Goal: Navigation & Orientation: Find specific page/section

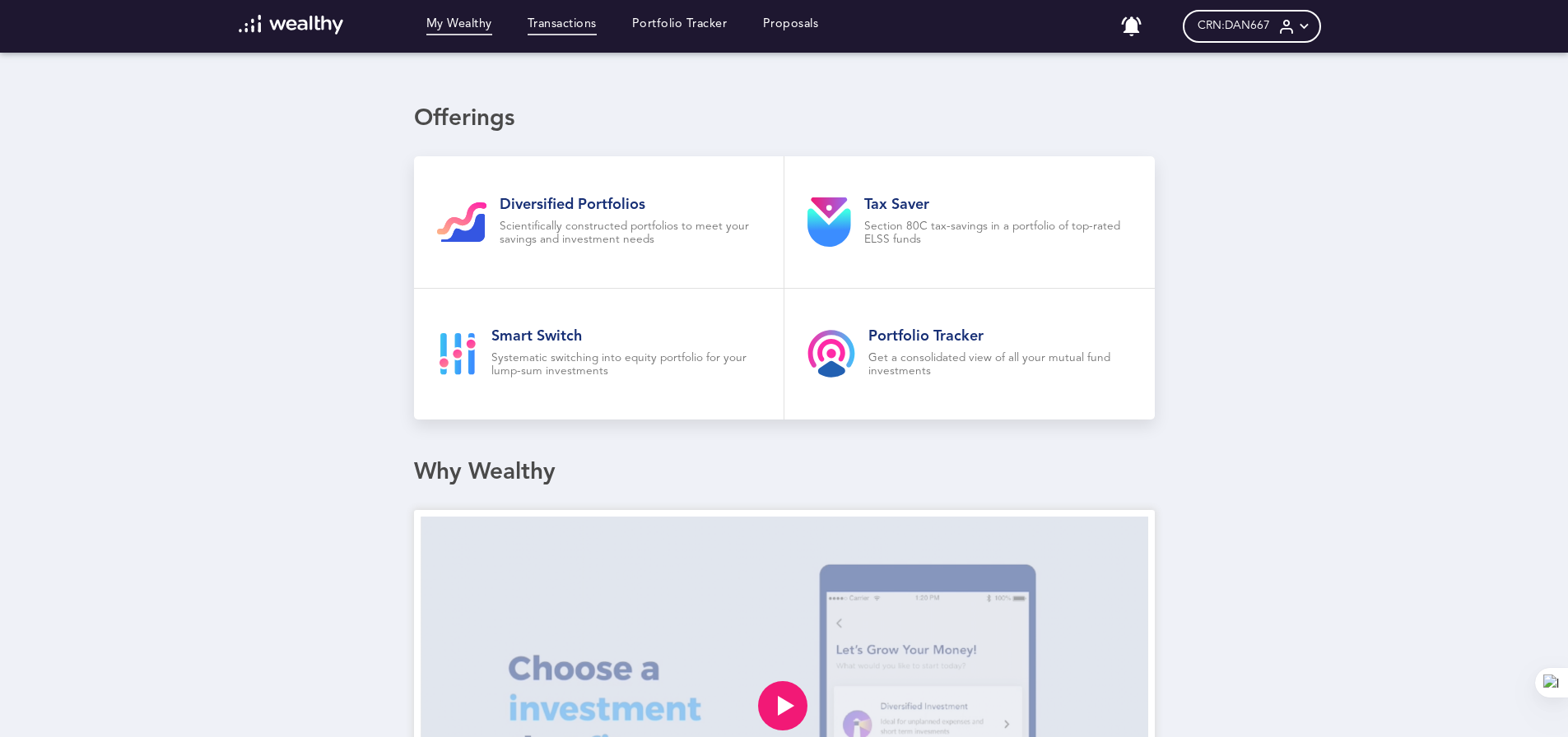
click at [571, 26] on link "Transactions" at bounding box center [562, 27] width 69 height 18
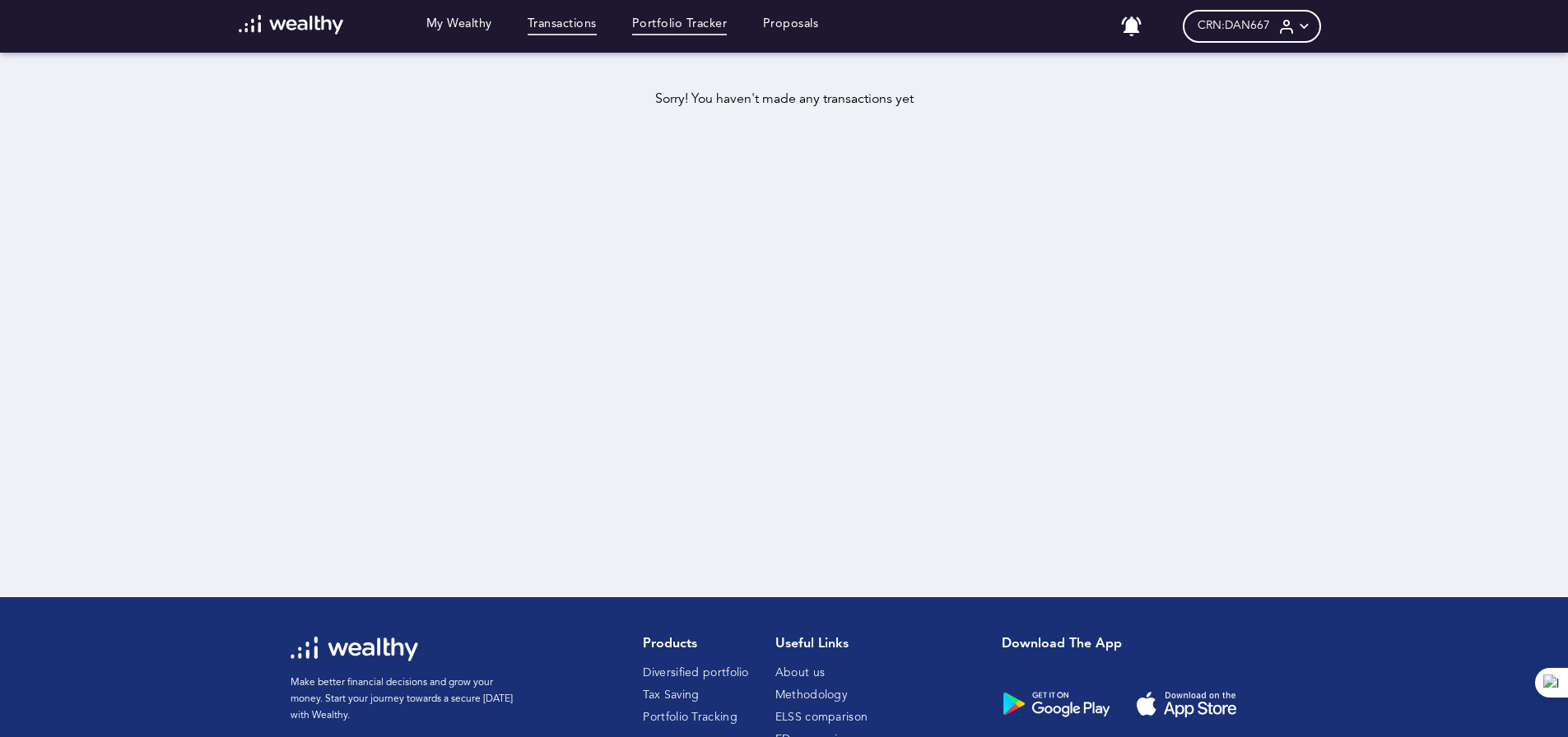
click at [693, 23] on link "Portfolio Tracker" at bounding box center [680, 27] width 95 height 18
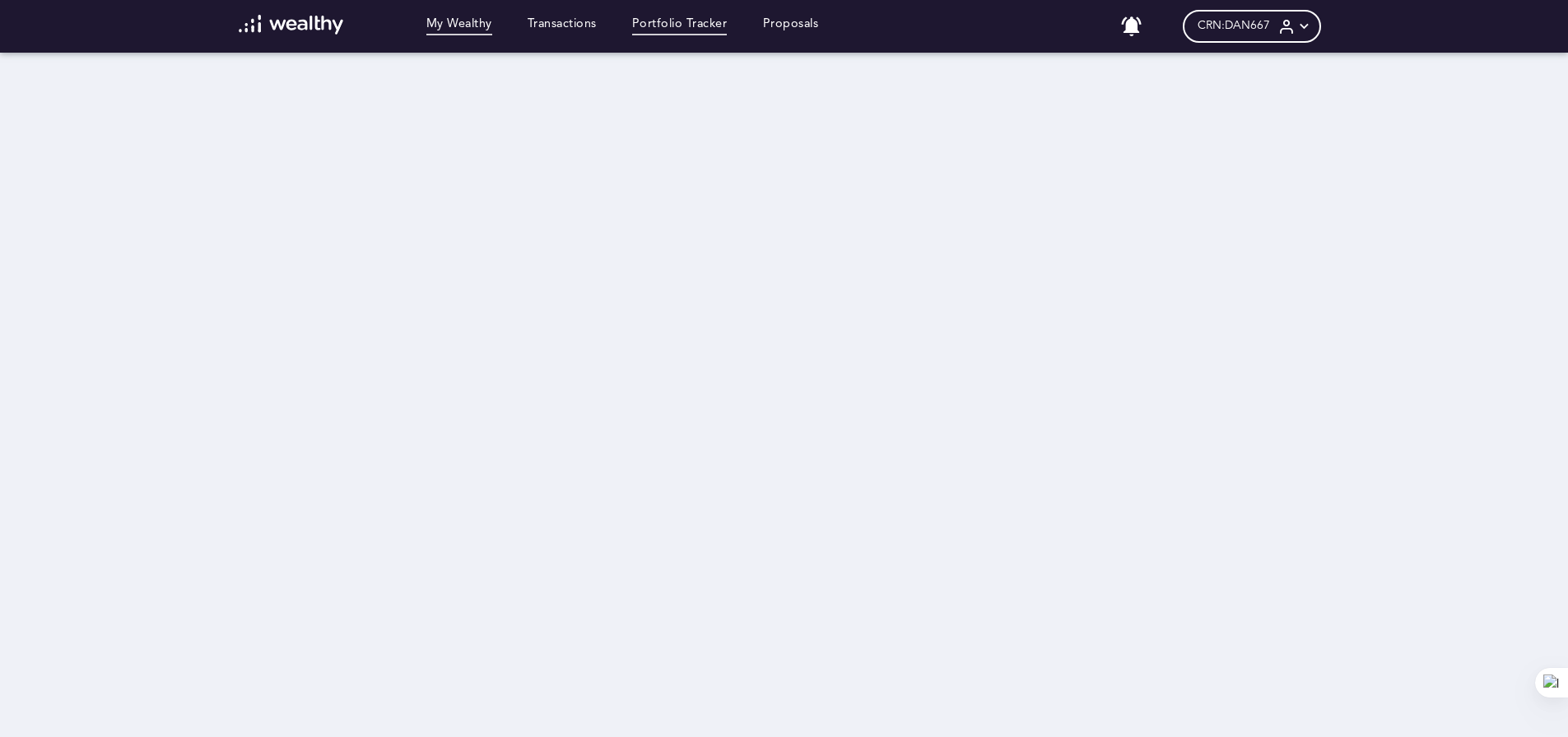
click at [473, 22] on link "My Wealthy" at bounding box center [459, 27] width 66 height 18
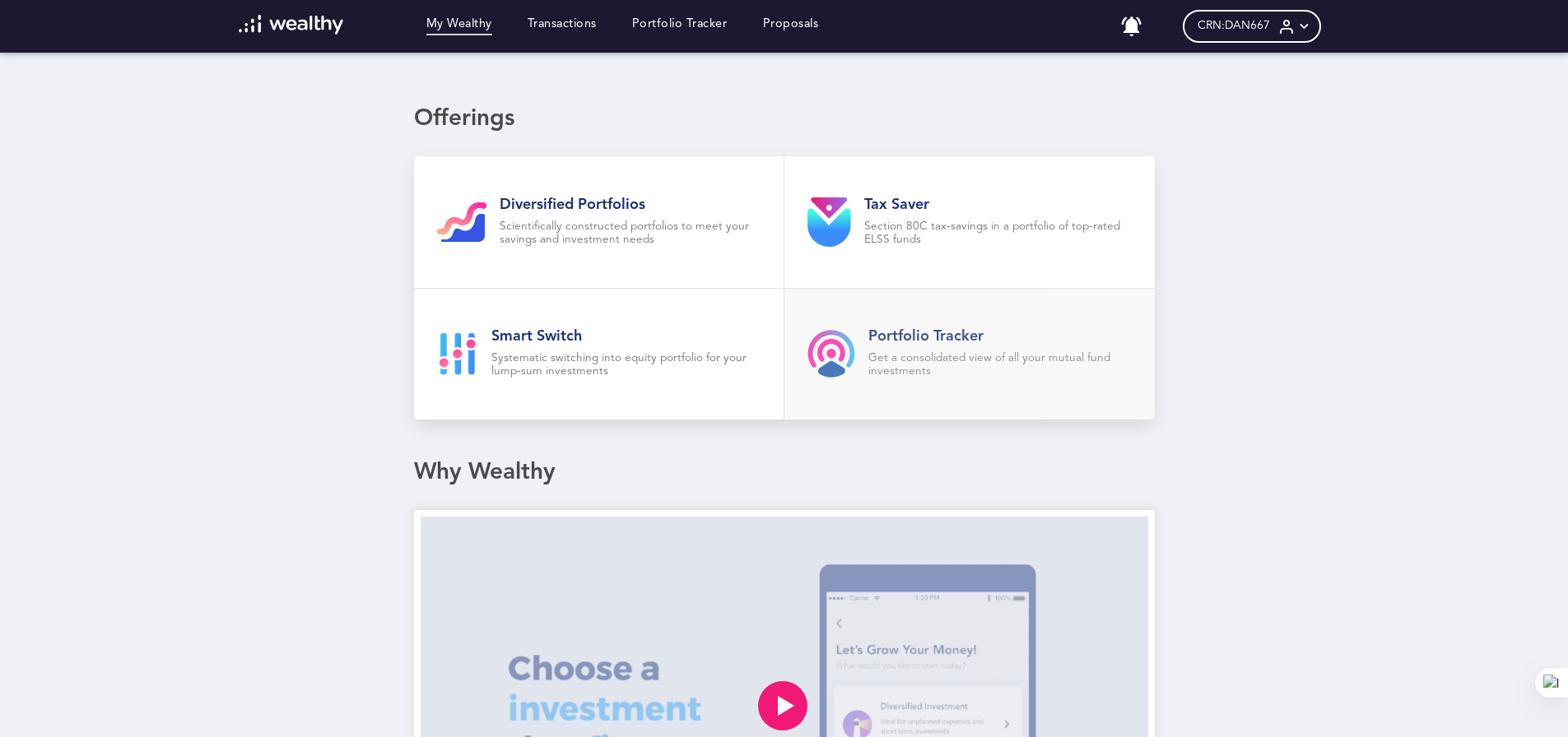
click at [926, 332] on h2 "Portfolio Tracker" at bounding box center [1000, 336] width 264 height 18
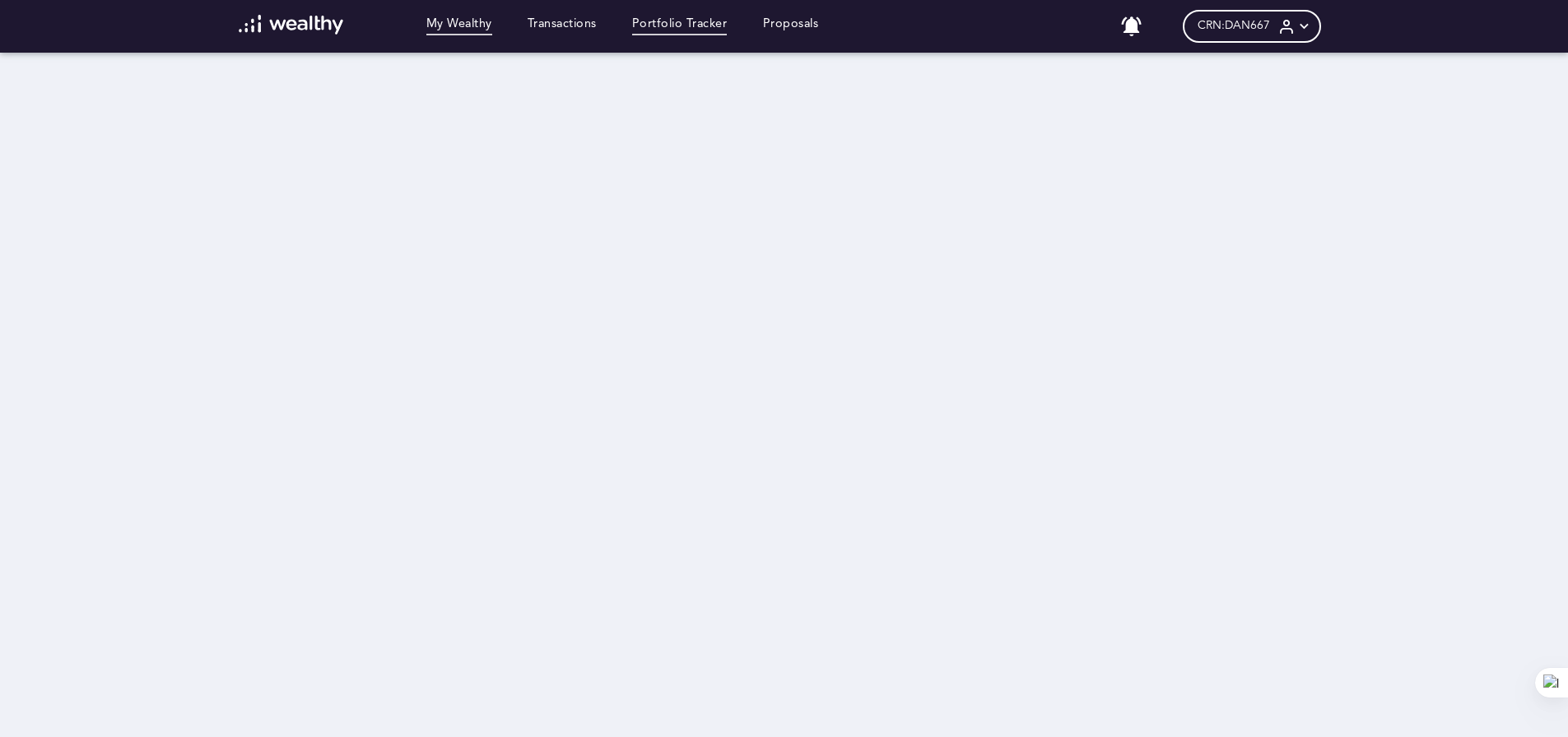
click at [463, 25] on link "My Wealthy" at bounding box center [459, 27] width 66 height 18
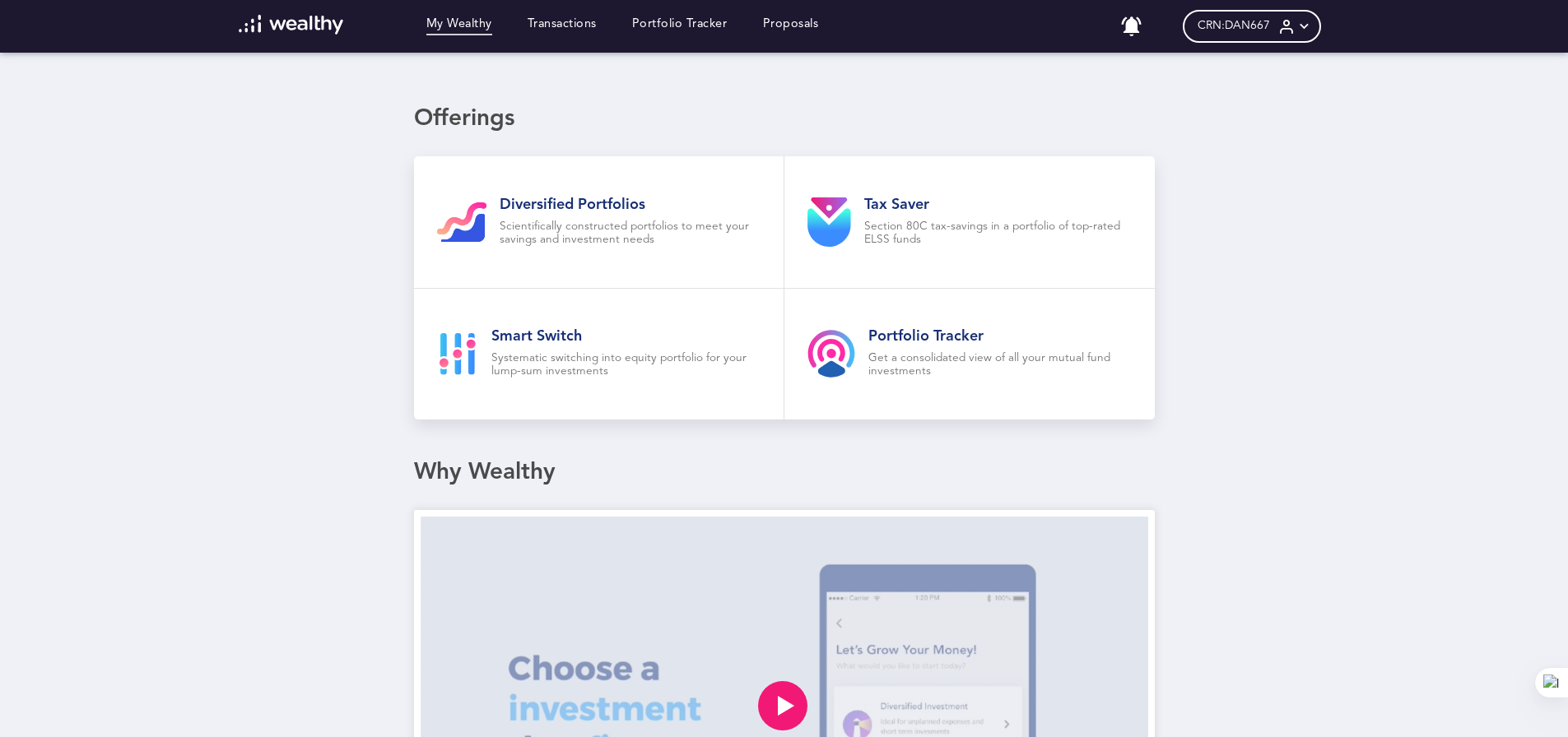
click at [1312, 25] on icon at bounding box center [1304, 27] width 18 height 18
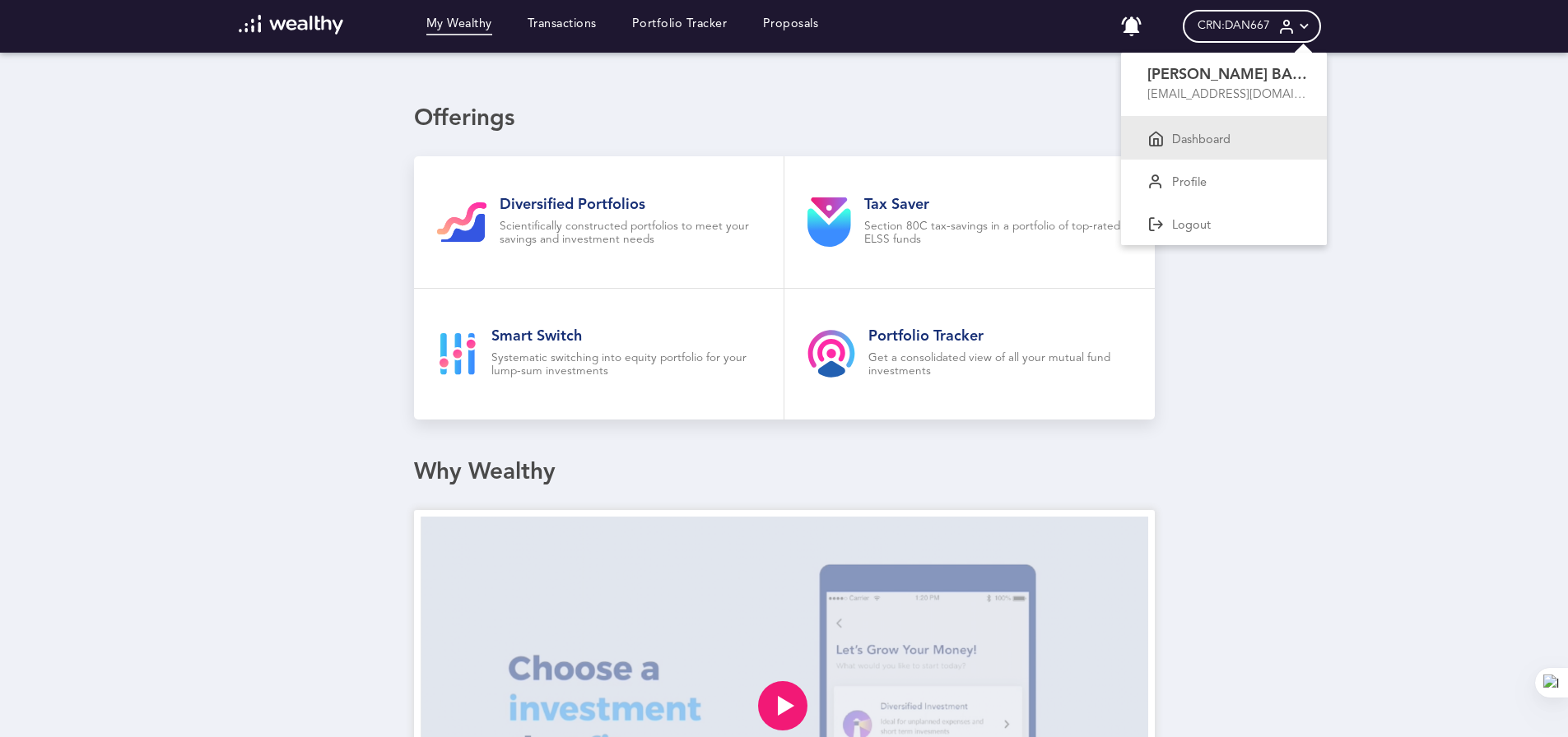
click at [1209, 135] on p "Dashboard" at bounding box center [1201, 141] width 58 height 15
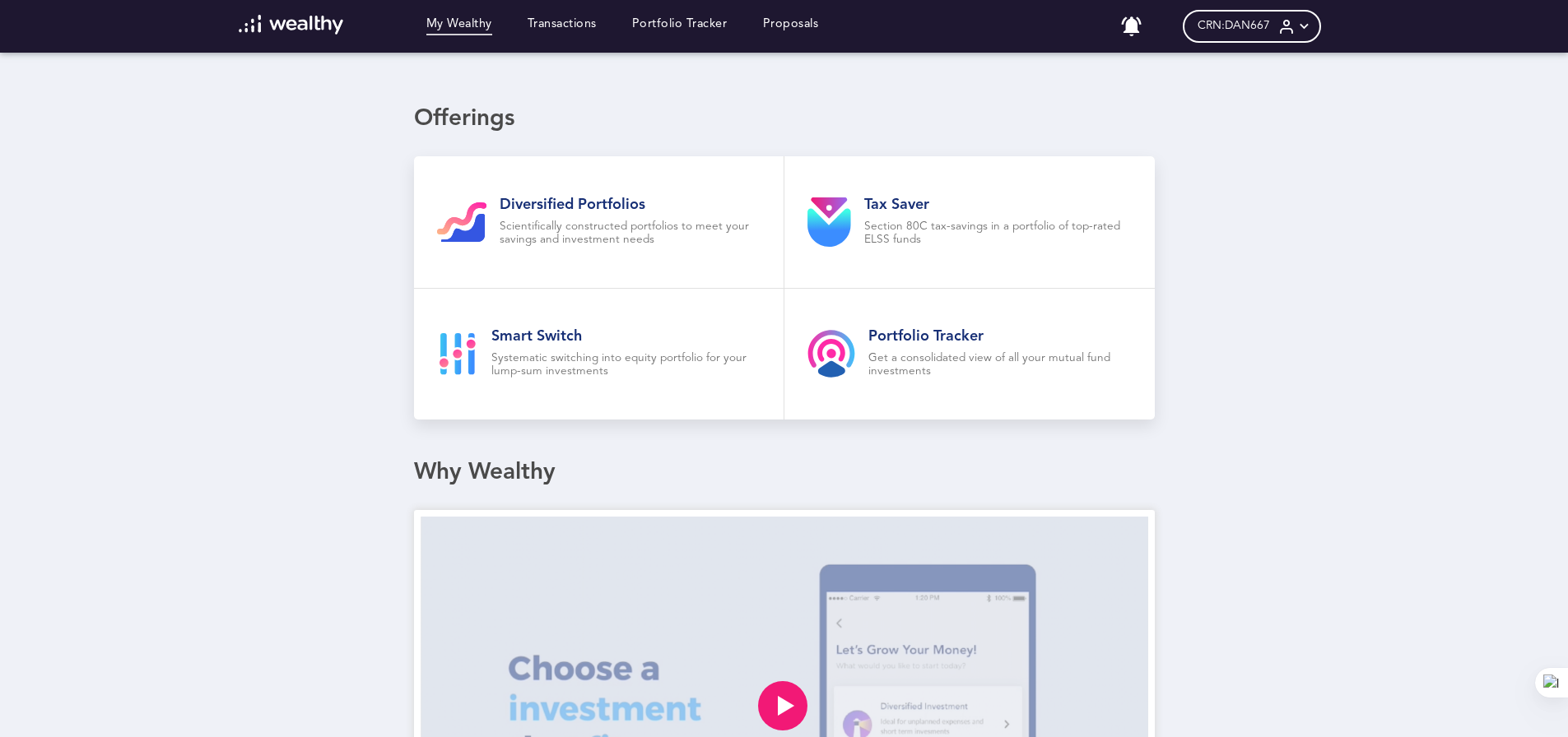
click at [311, 26] on img at bounding box center [291, 25] width 104 height 20
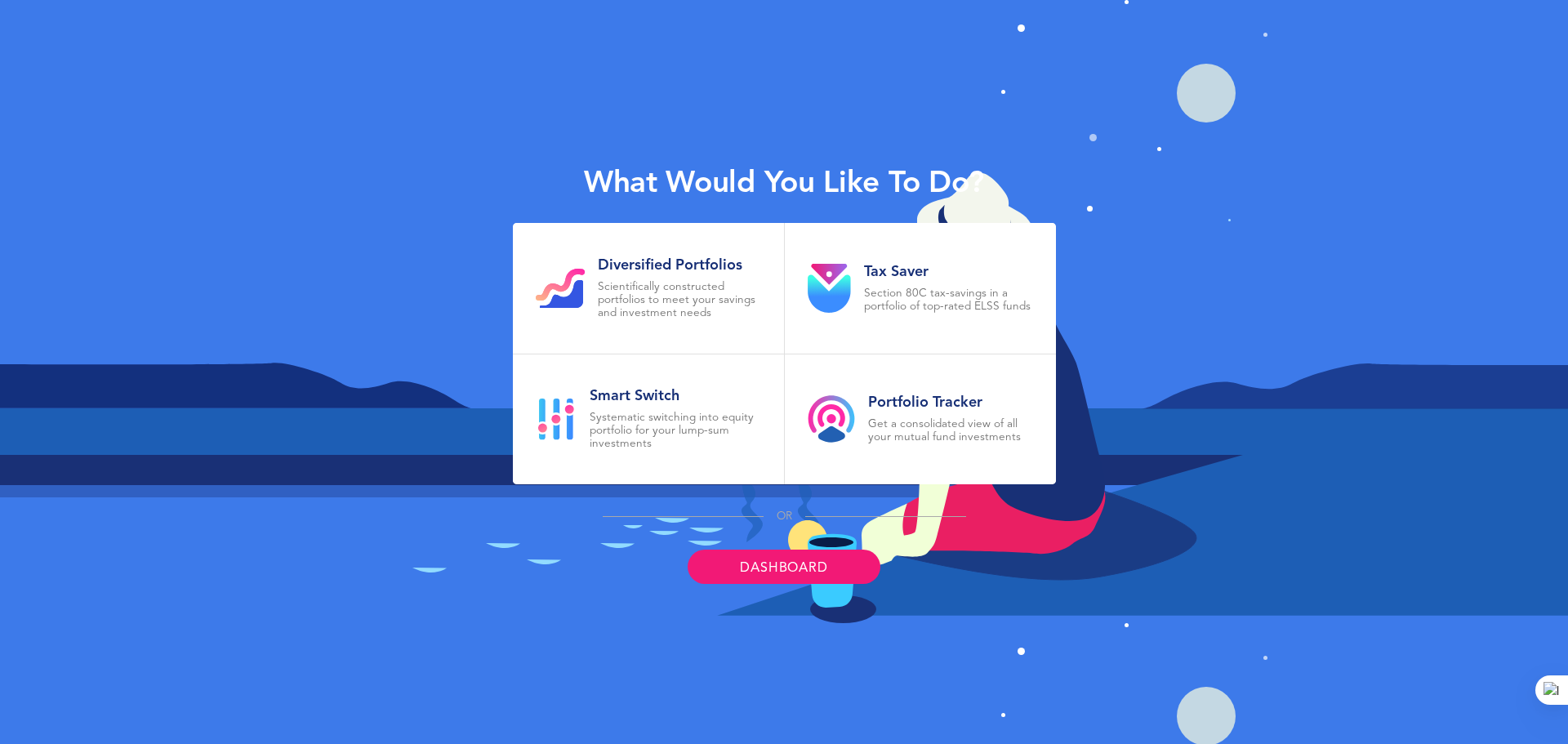
click at [768, 567] on link "Dashboard" at bounding box center [784, 567] width 192 height 34
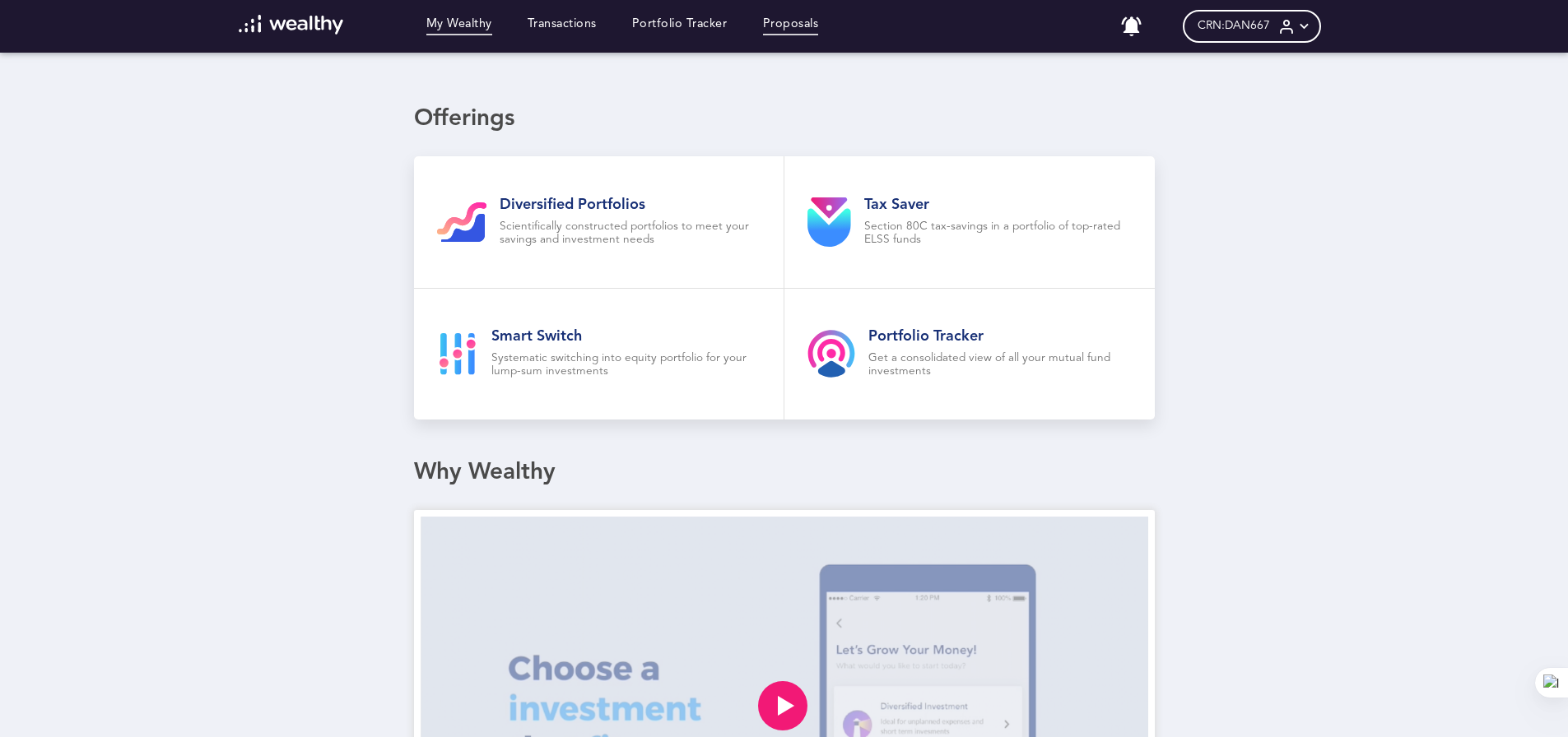
click at [790, 25] on link "Proposals" at bounding box center [791, 27] width 56 height 18
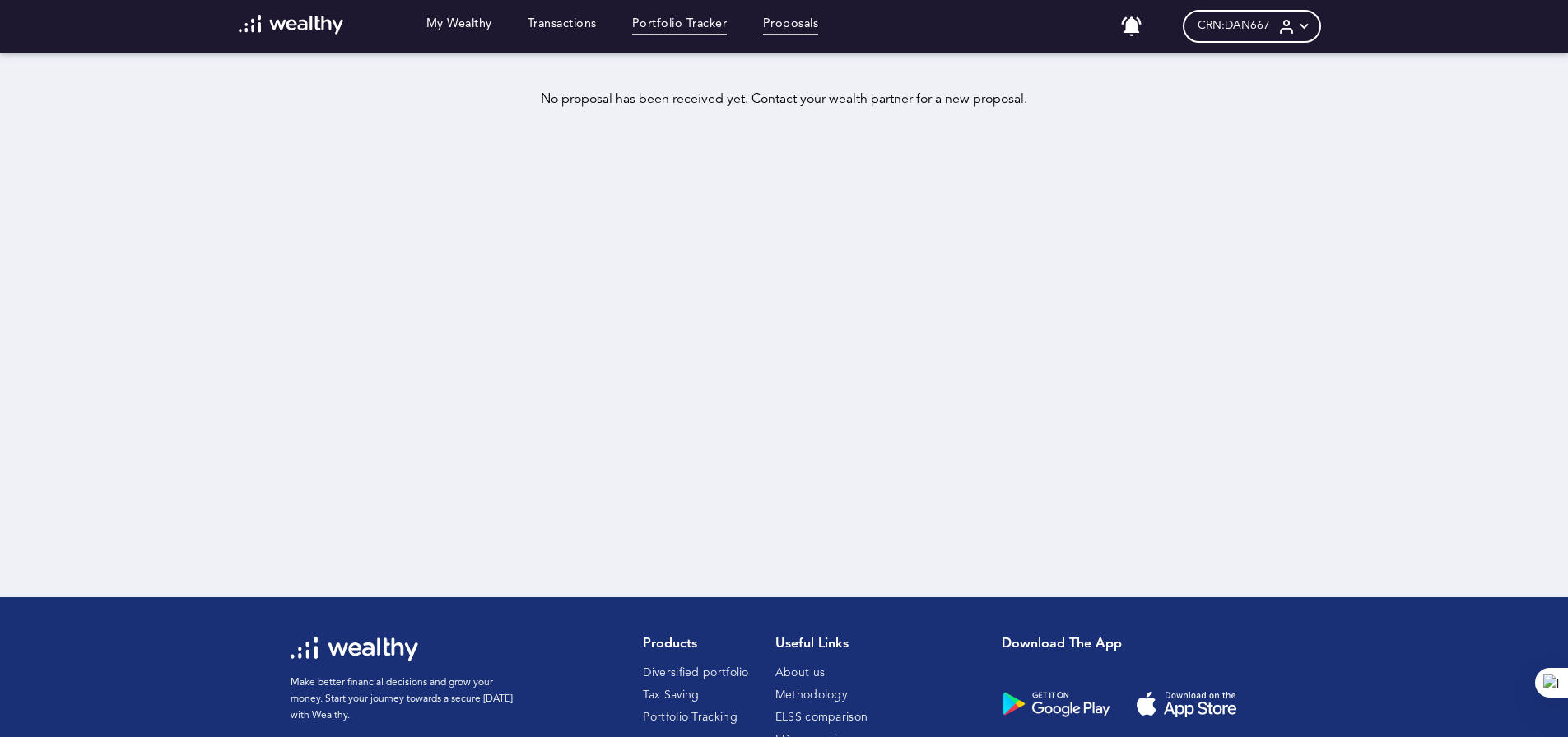
click at [681, 22] on link "Portfolio Tracker" at bounding box center [680, 27] width 95 height 18
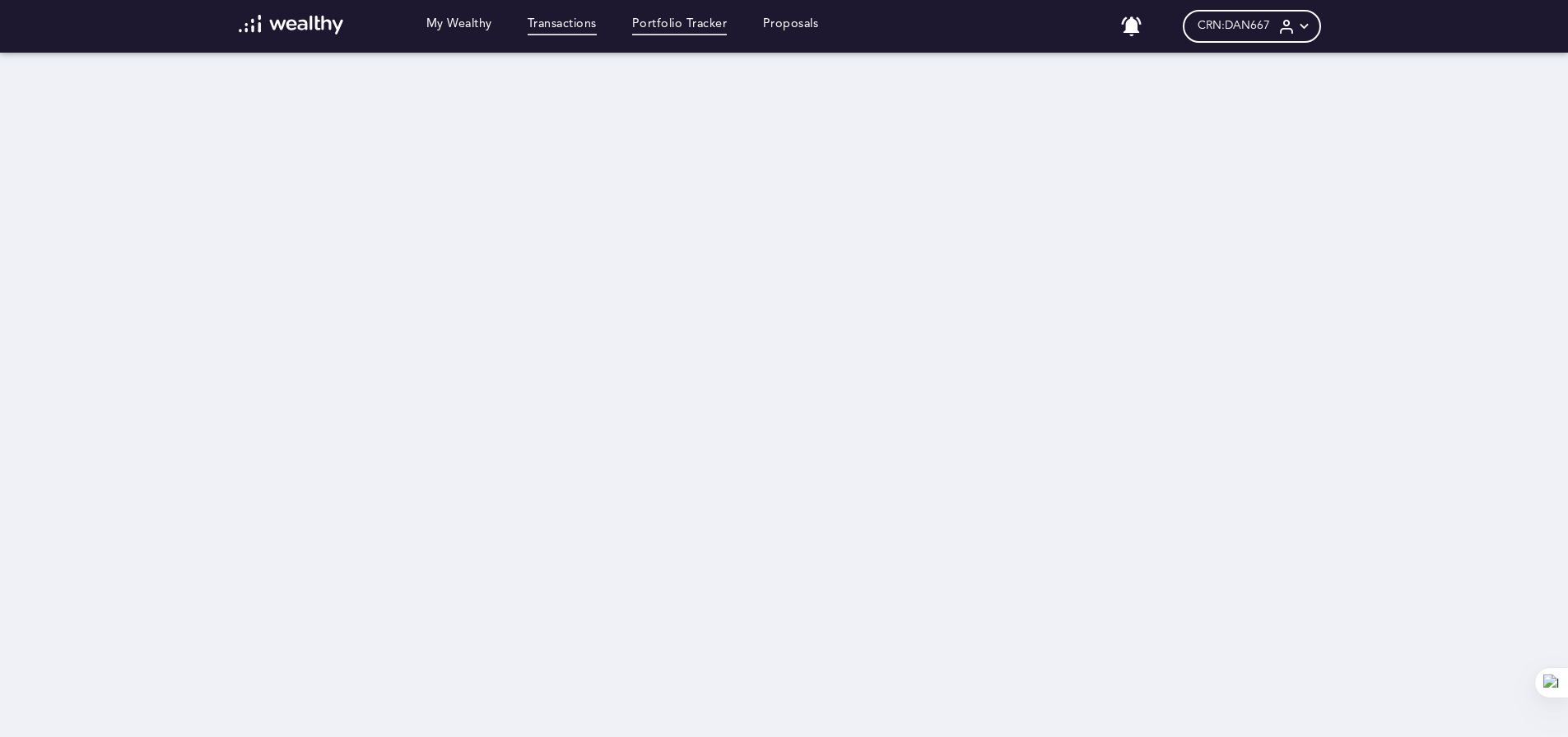
click at [574, 26] on link "Transactions" at bounding box center [562, 27] width 69 height 18
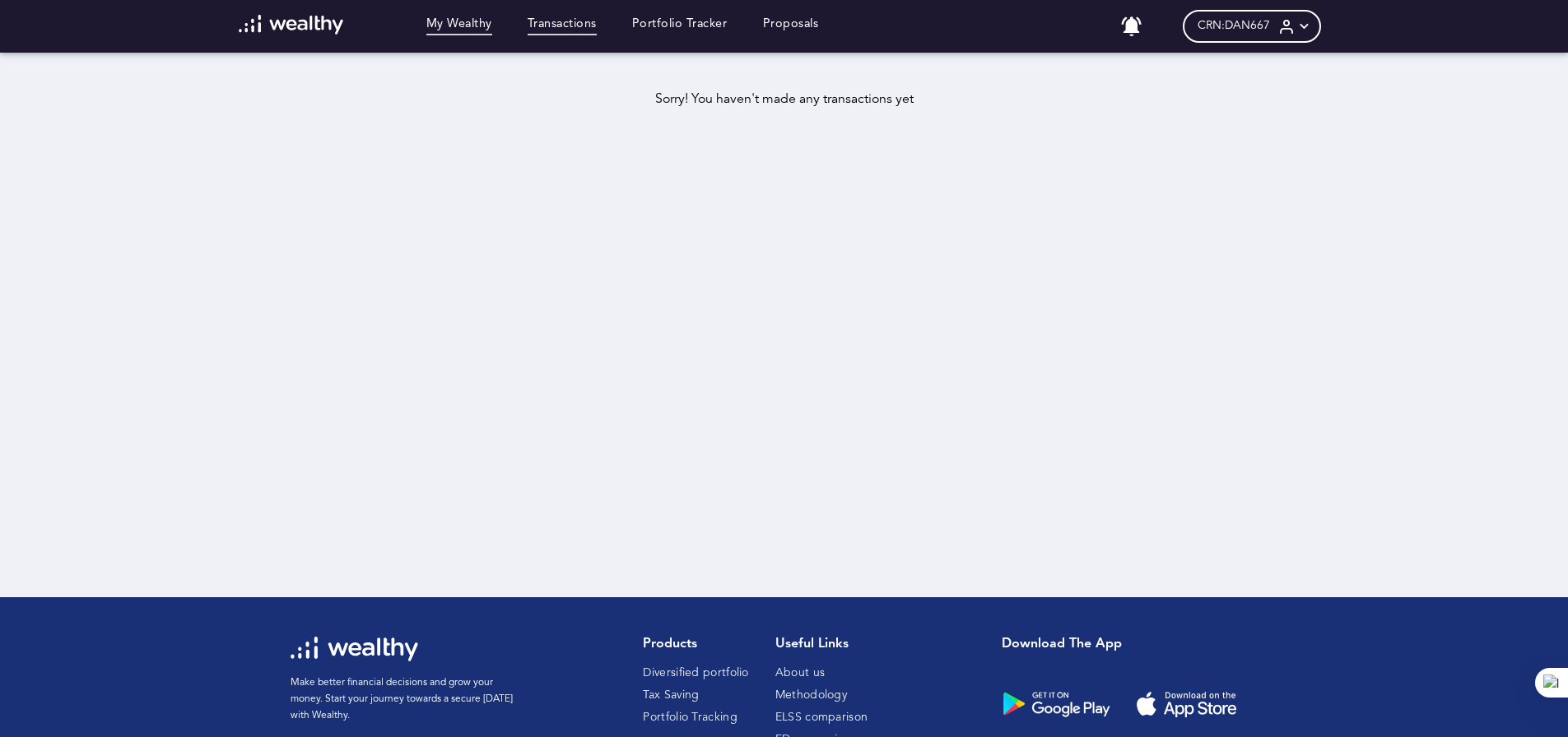
click at [483, 23] on link "My Wealthy" at bounding box center [459, 27] width 66 height 18
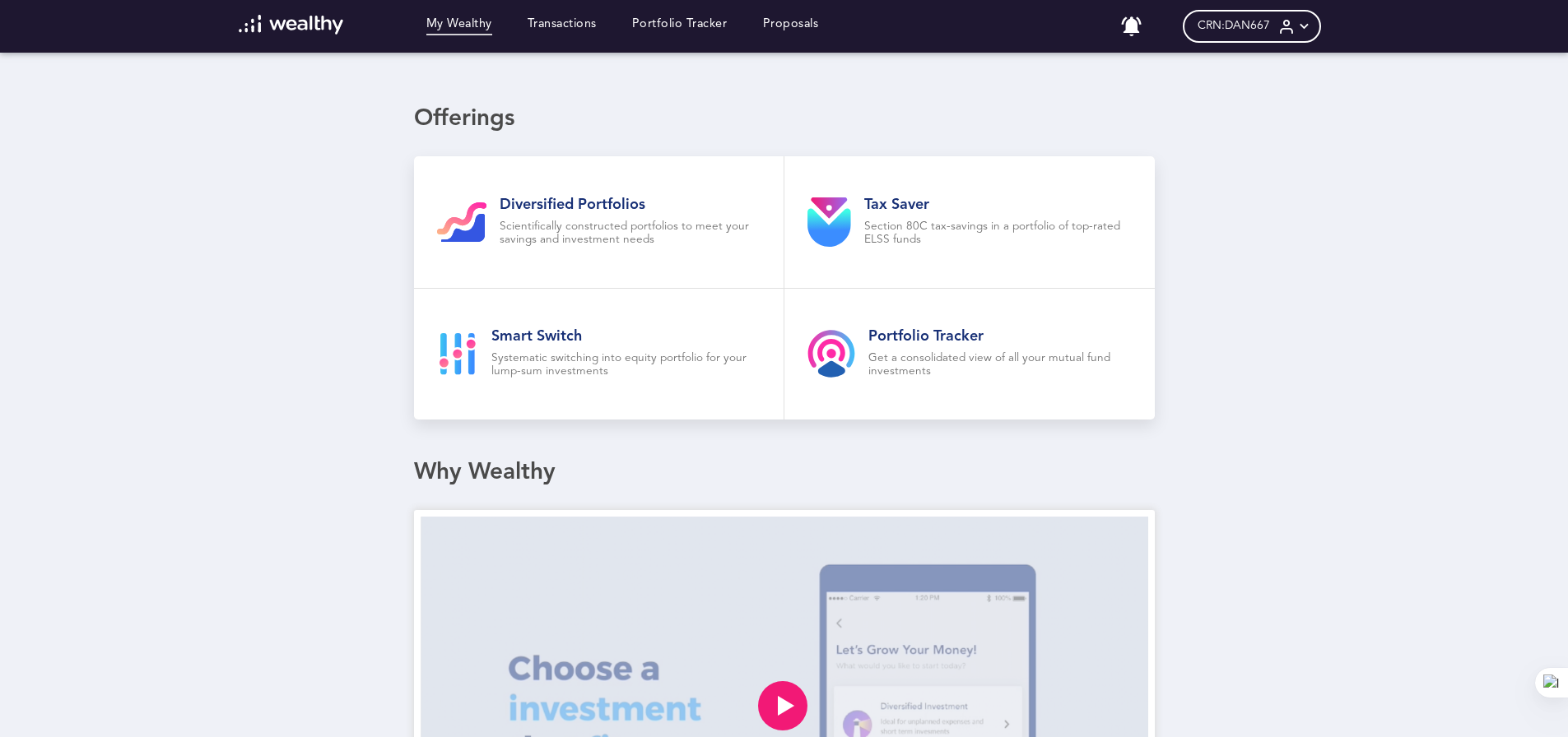
click at [309, 23] on img at bounding box center [291, 25] width 104 height 20
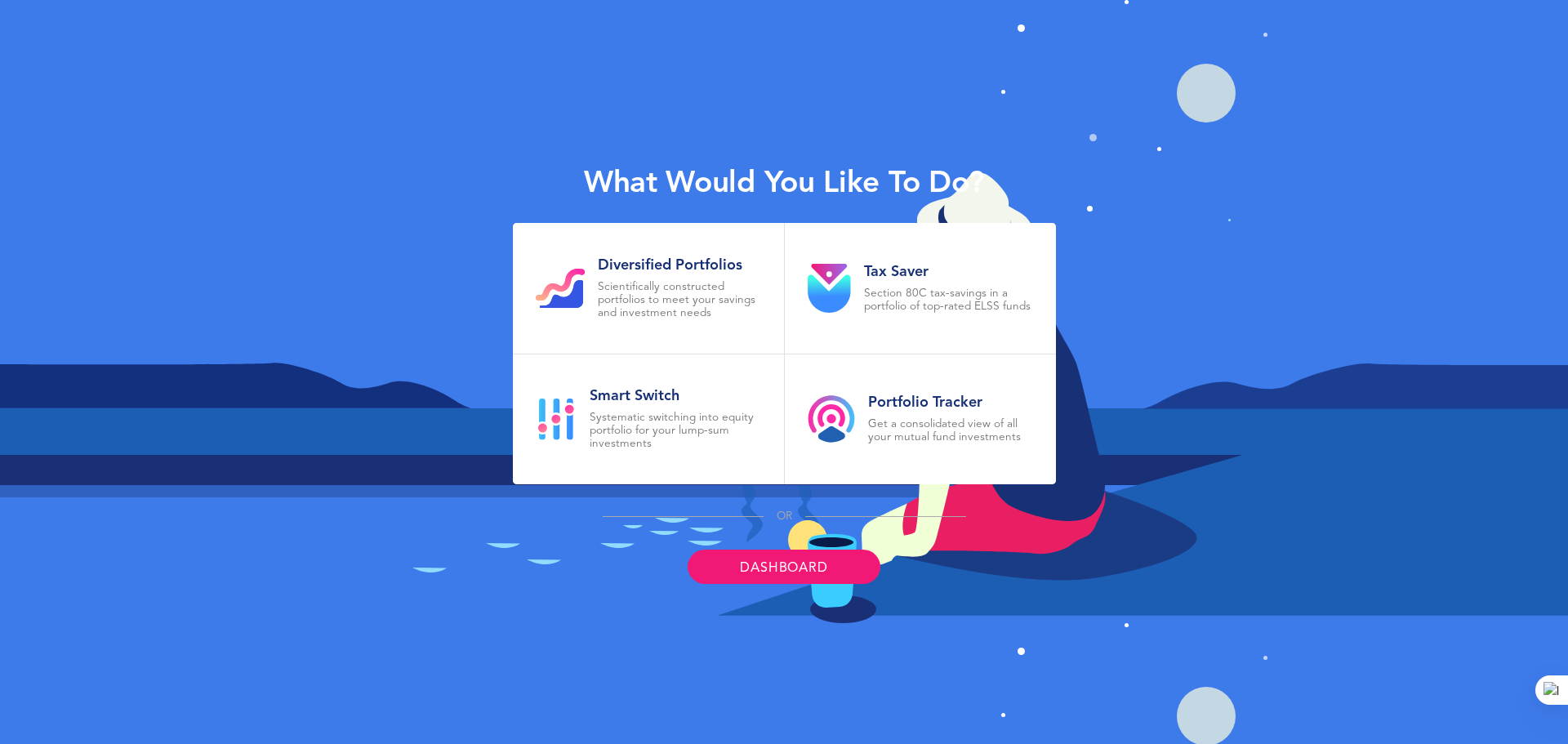
click at [753, 566] on link "Dashboard" at bounding box center [784, 567] width 192 height 34
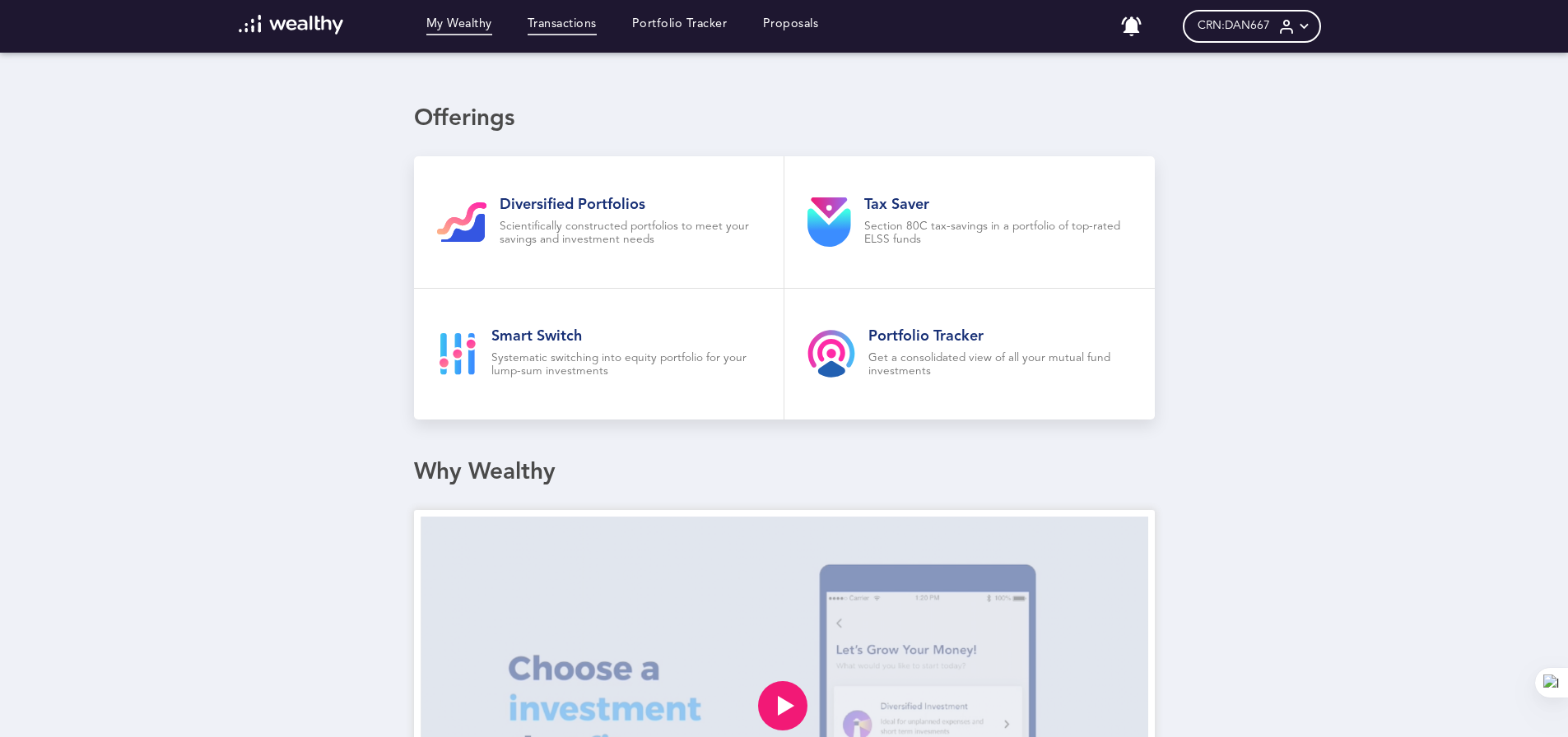
click at [575, 23] on link "Transactions" at bounding box center [562, 27] width 69 height 18
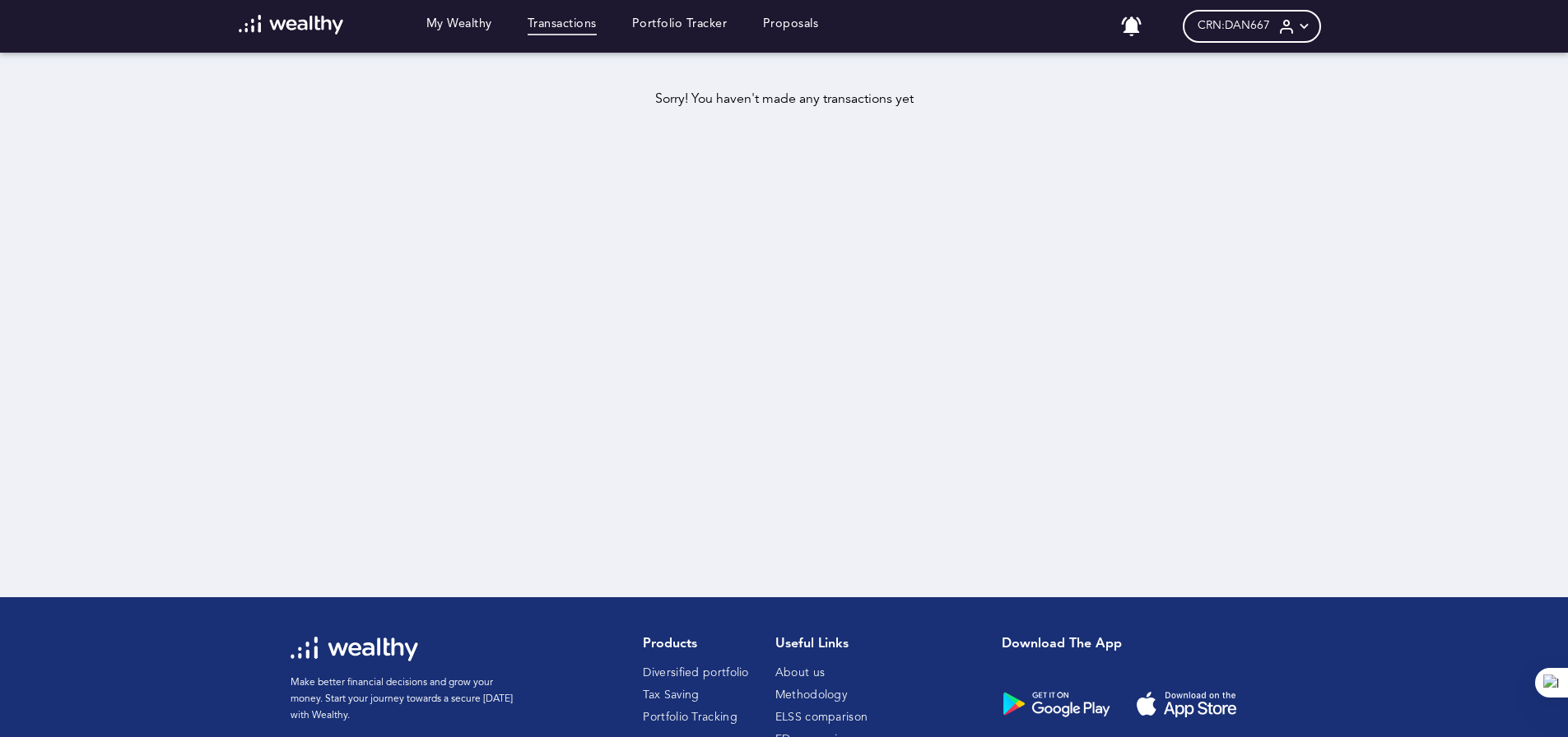
click at [1255, 30] on span "CRN: DAN667" at bounding box center [1234, 26] width 73 height 14
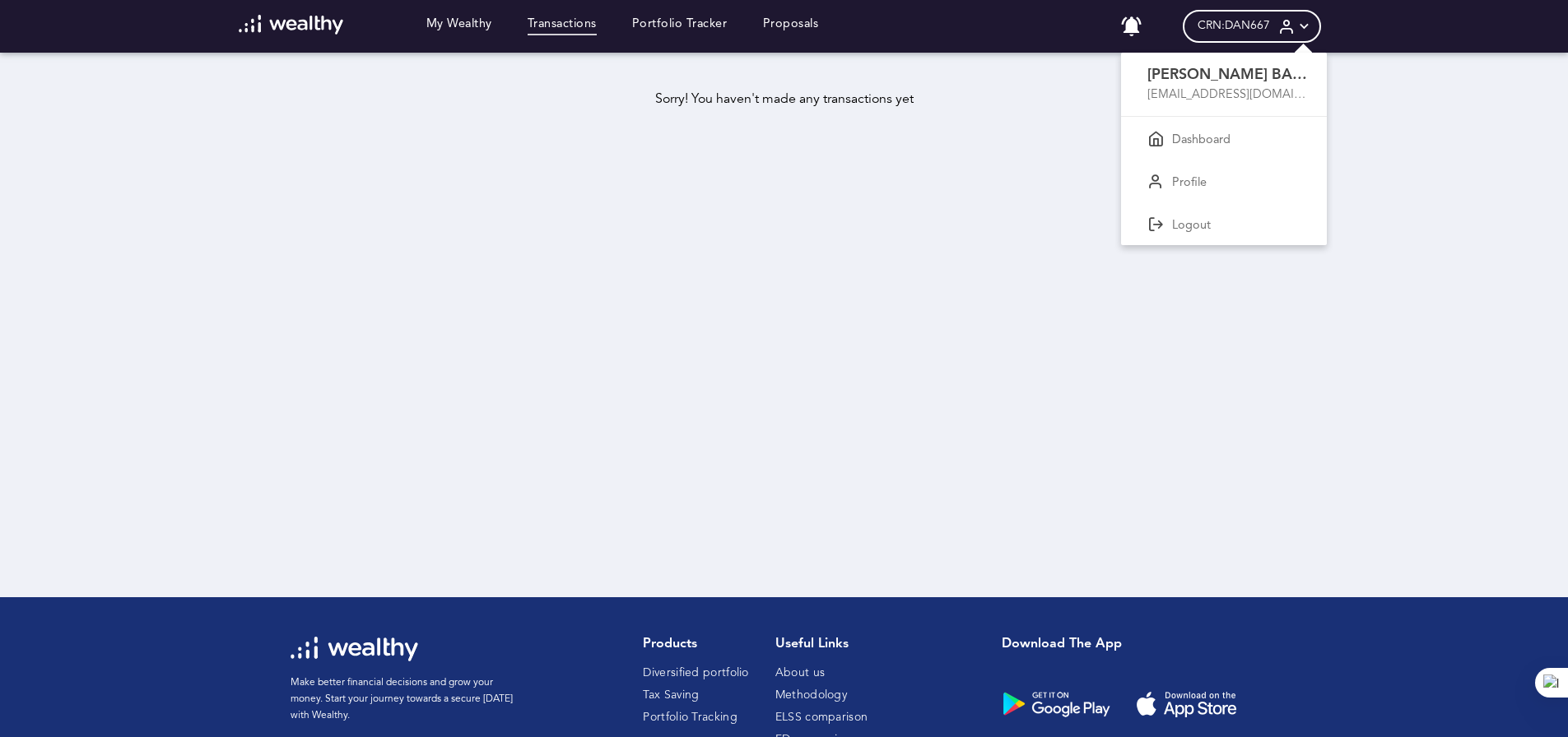
click at [331, 26] on div at bounding box center [784, 368] width 1568 height 737
